Goal: Task Accomplishment & Management: Use online tool/utility

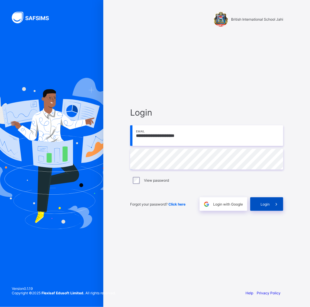
click at [267, 209] on div "Login" at bounding box center [266, 204] width 33 height 14
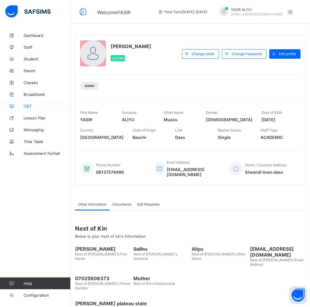
click at [34, 108] on link "CBT" at bounding box center [35, 106] width 71 height 12
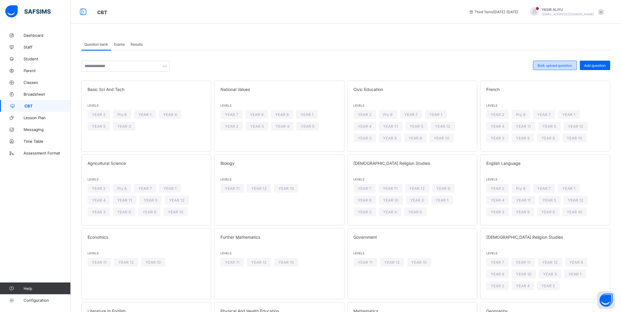
click at [310, 65] on span "Bulk upload question" at bounding box center [555, 65] width 34 height 4
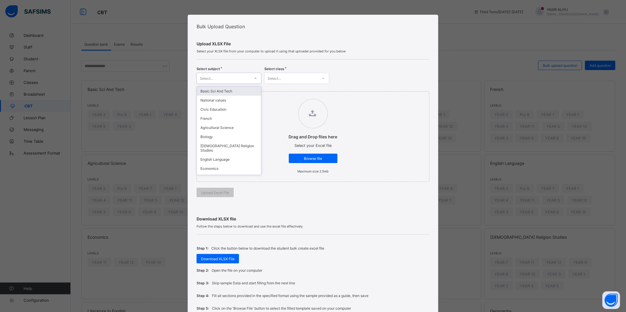
click at [248, 77] on div "Select..." at bounding box center [223, 78] width 53 height 8
click at [229, 128] on div "WEEKLY TEST 1" at bounding box center [229, 132] width 64 height 9
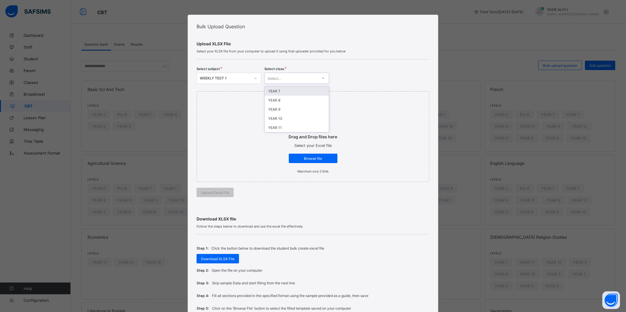
click at [287, 81] on div "Select..." at bounding box center [291, 78] width 53 height 8
click at [280, 124] on div "YEAR 11" at bounding box center [297, 127] width 64 height 9
click at [306, 159] on span "Browse file" at bounding box center [313, 158] width 40 height 4
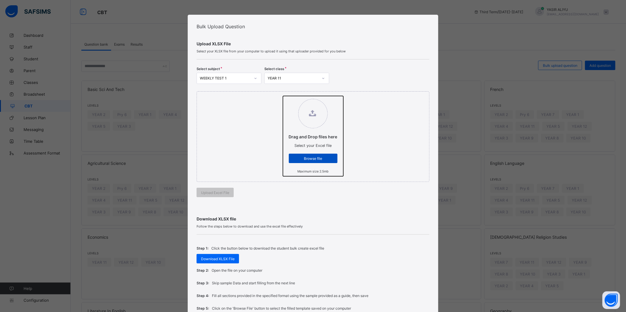
click at [283, 96] on input "Drag and Drop files here Select your Excel file Browse file Maximum size 2.5mb" at bounding box center [283, 96] width 0 height 0
click at [310, 210] on div "Bulk Upload Question Upload XLSX File Select your XLSX file from your computer …" at bounding box center [313, 156] width 626 height 312
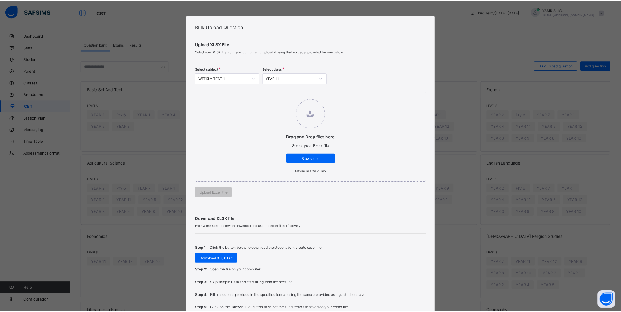
scroll to position [78, 0]
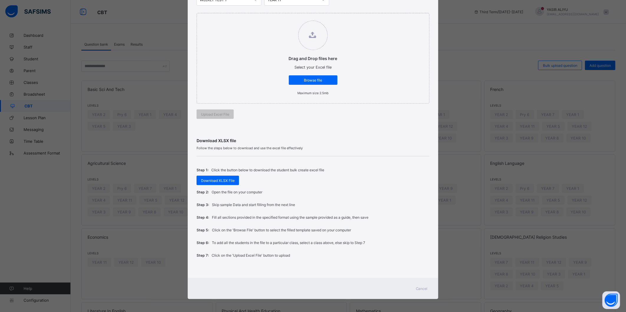
click at [310, 288] on div "Cancel" at bounding box center [421, 288] width 21 height 9
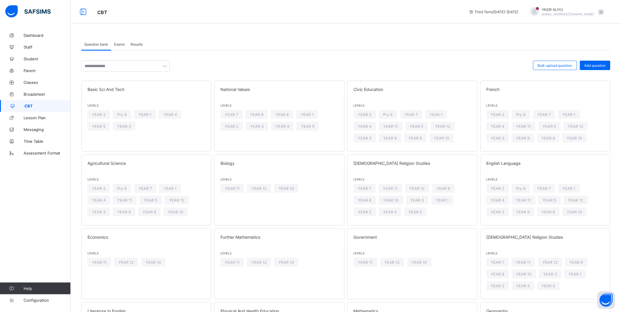
click at [118, 45] on span "Exams" at bounding box center [119, 44] width 11 height 4
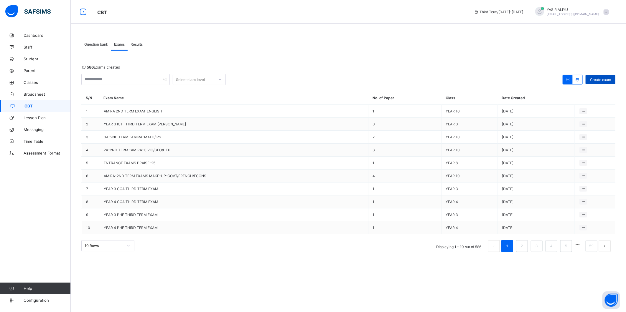
click at [310, 76] on div "Create exam" at bounding box center [600, 79] width 30 height 9
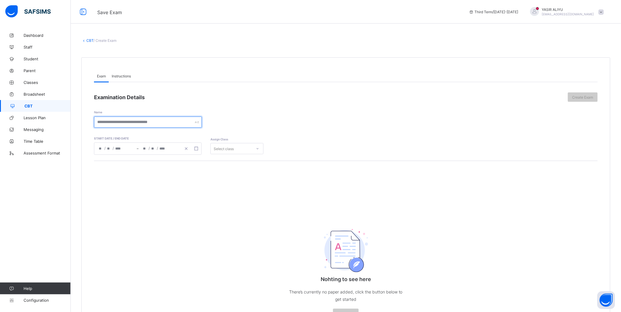
click at [124, 120] on input "text" at bounding box center [148, 122] width 108 height 11
type input "********"
click at [28, 57] on span "Student" at bounding box center [47, 59] width 47 height 5
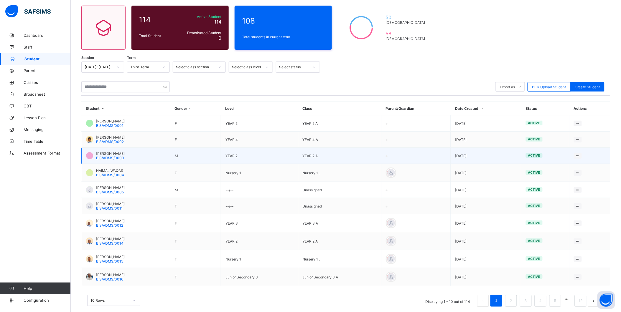
scroll to position [54, 0]
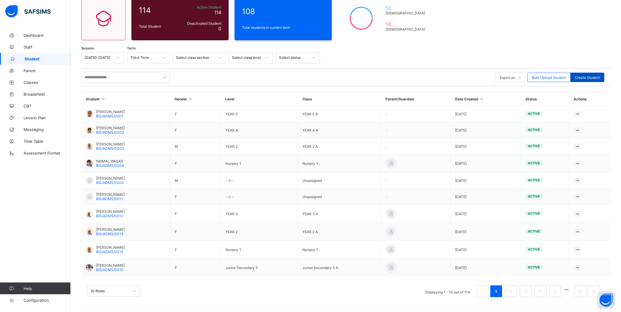
click at [310, 77] on span "Create Student" at bounding box center [587, 77] width 25 height 4
select select "**"
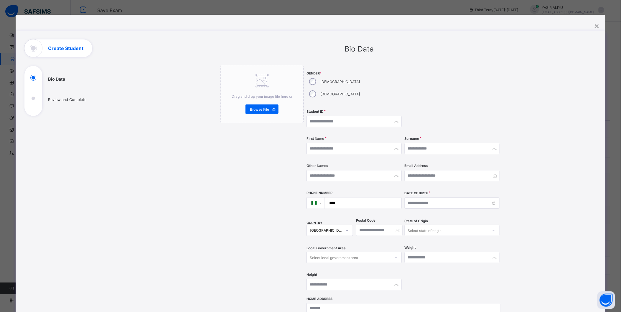
scroll to position [0, 0]
click at [310, 25] on div "**********" at bounding box center [311, 228] width 590 height 427
click at [310, 26] on div "×" at bounding box center [597, 26] width 6 height 10
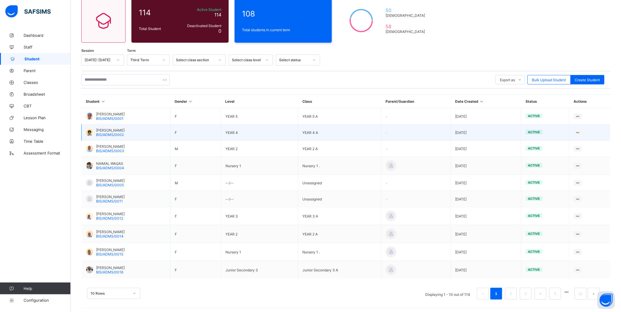
scroll to position [54, 0]
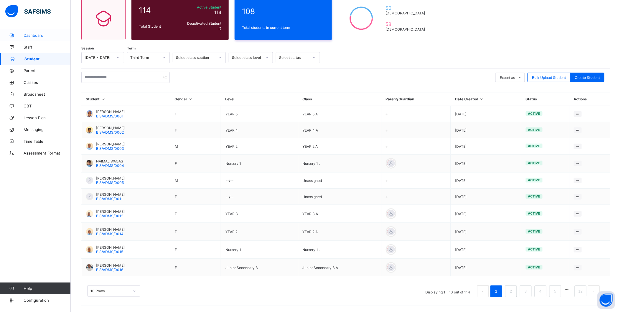
click at [25, 36] on span "Dashboard" at bounding box center [47, 35] width 47 height 5
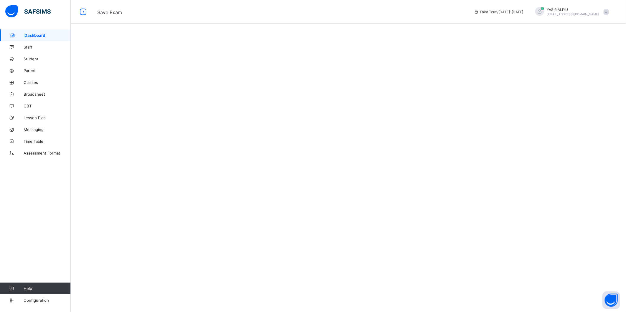
click at [310, 15] on div "[PERSON_NAME] [EMAIL_ADDRESS][DOMAIN_NAME]" at bounding box center [570, 12] width 83 height 10
click at [310, 67] on span "Logout" at bounding box center [589, 68] width 39 height 7
